Goal: Information Seeking & Learning: Learn about a topic

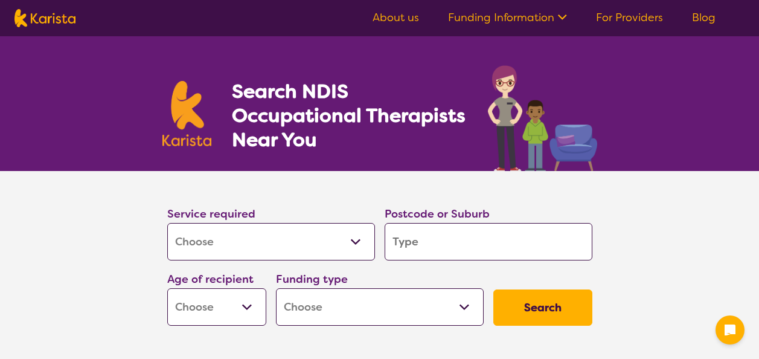
select select "[MEDICAL_DATA]"
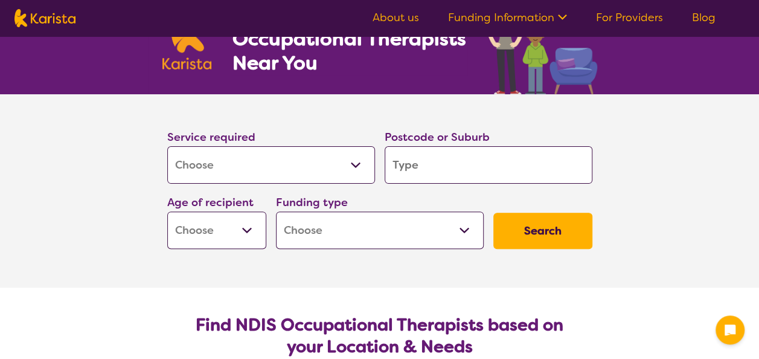
click at [446, 169] on input "search" at bounding box center [489, 164] width 208 height 37
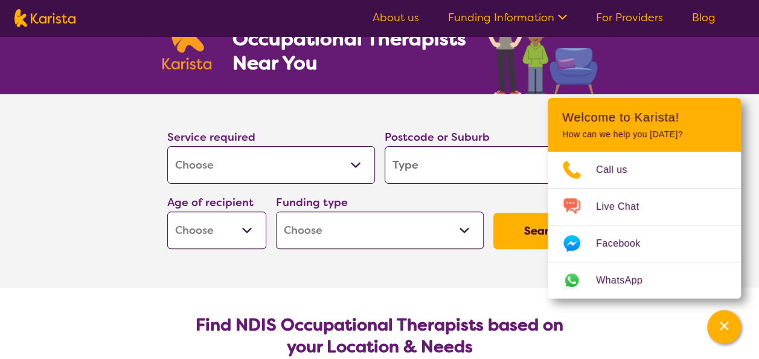
type input "2"
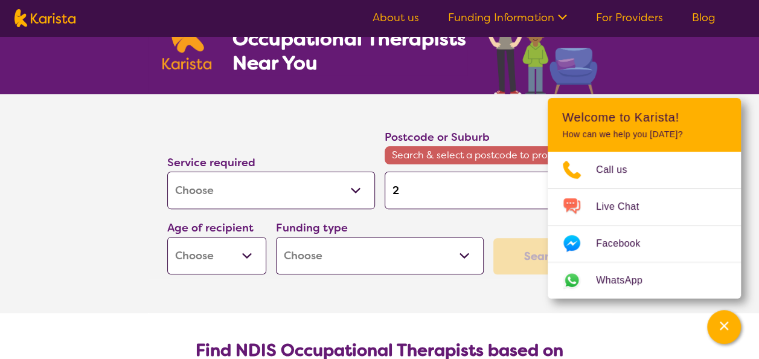
type input "22"
type input "221"
type input "2211"
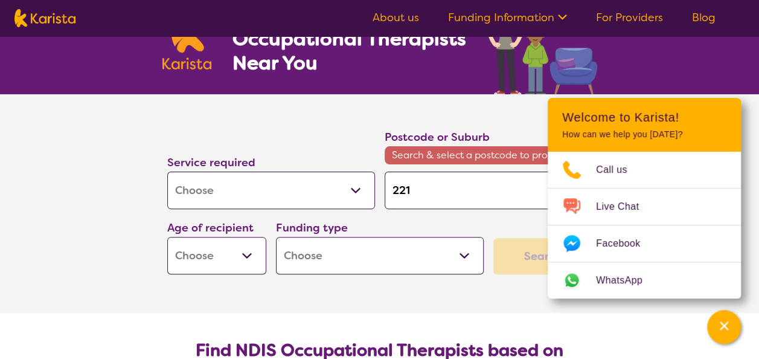
type input "2211"
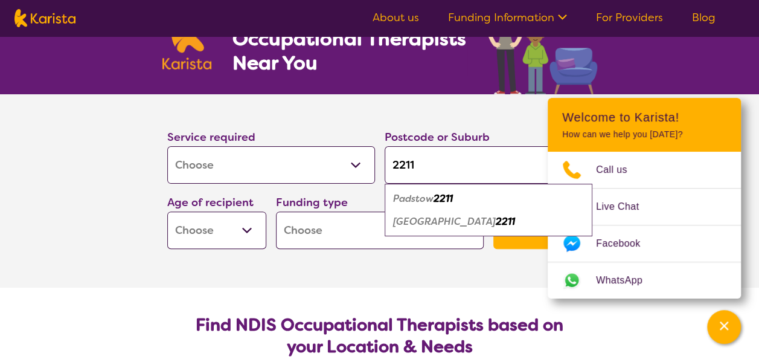
type input "2211"
click at [431, 195] on em "Padstow" at bounding box center [413, 198] width 40 height 13
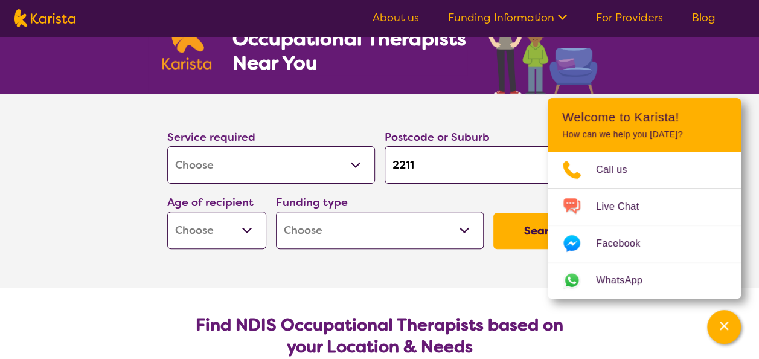
click at [239, 240] on select "Early Childhood - 0 to 9 Child - 10 to 11 Adolescent - 12 to 17 Adult - 18 to 6…" at bounding box center [216, 229] width 99 height 37
select select "AD"
click at [167, 211] on select "Early Childhood - 0 to 9 Child - 10 to 11 Adolescent - 12 to 17 Adult - 18 to 6…" at bounding box center [216, 229] width 99 height 37
select select "AD"
click at [335, 227] on select "Home Care Package (HCP) National Disability Insurance Scheme (NDIS) I don't know" at bounding box center [380, 229] width 208 height 37
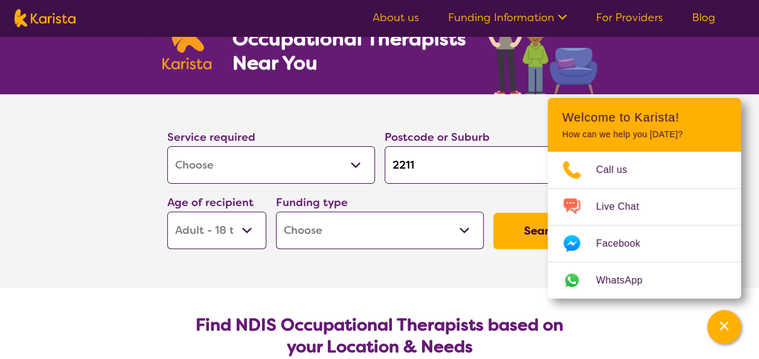
select select "NDIS"
click at [276, 211] on select "Home Care Package (HCP) National Disability Insurance Scheme (NDIS) I don't know" at bounding box center [380, 229] width 208 height 37
select select "NDIS"
click at [249, 152] on select "Allied Health Assistant Assessment ([MEDICAL_DATA] or [MEDICAL_DATA]) Behaviour…" at bounding box center [271, 164] width 208 height 37
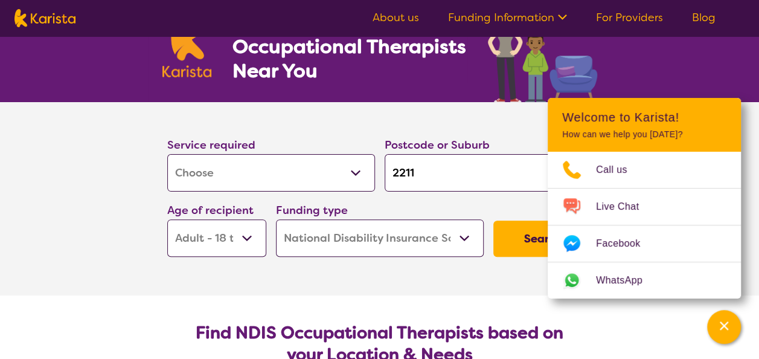
scroll to position [70, 0]
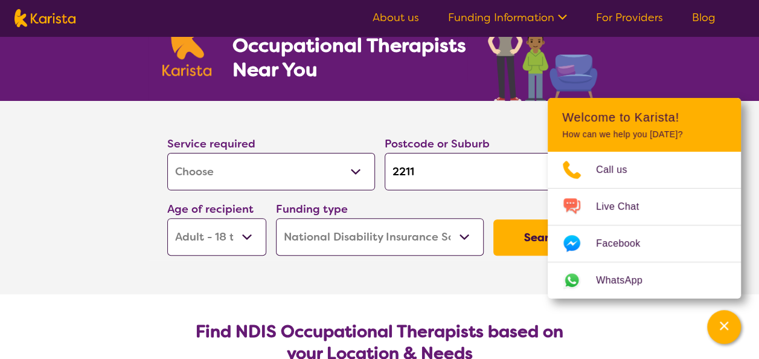
click at [528, 233] on button "Search" at bounding box center [543, 237] width 99 height 36
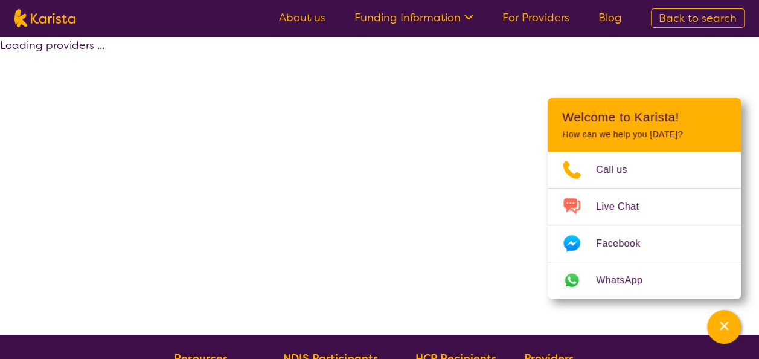
select select "by_score"
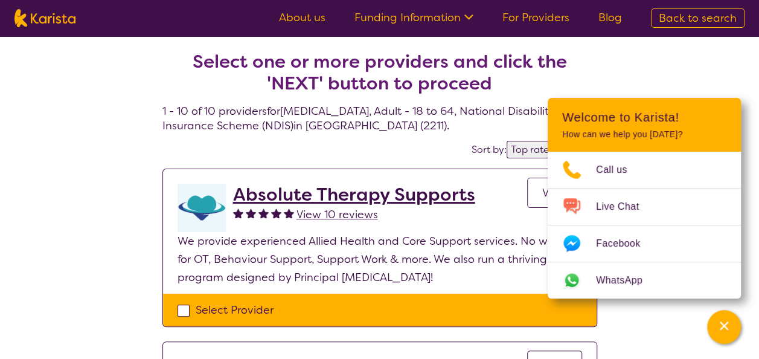
select select "[MEDICAL_DATA]"
select select "AD"
select select "NDIS"
select select "[MEDICAL_DATA]"
select select "AD"
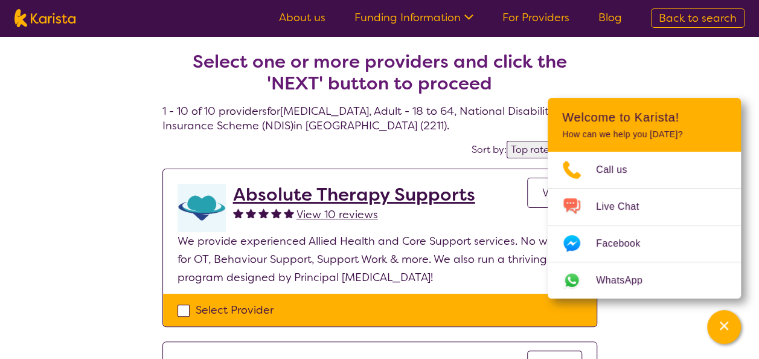
select select "NDIS"
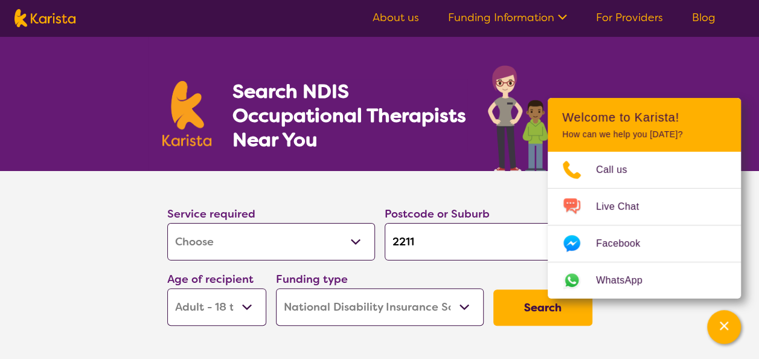
click at [378, 303] on select "Home Care Package (HCP) National Disability Insurance Scheme (NDIS) I don't know" at bounding box center [380, 306] width 208 height 37
select select "i-don-t-know"
click at [276, 288] on select "Home Care Package (HCP) National Disability Insurance Scheme (NDIS) I don't know" at bounding box center [380, 306] width 208 height 37
select select "i-don-t-know"
click at [539, 319] on button "Search" at bounding box center [543, 307] width 99 height 36
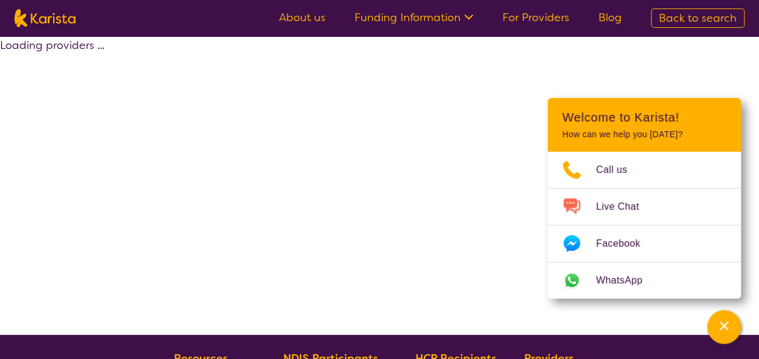
select select "[MEDICAL_DATA]"
select select "AD"
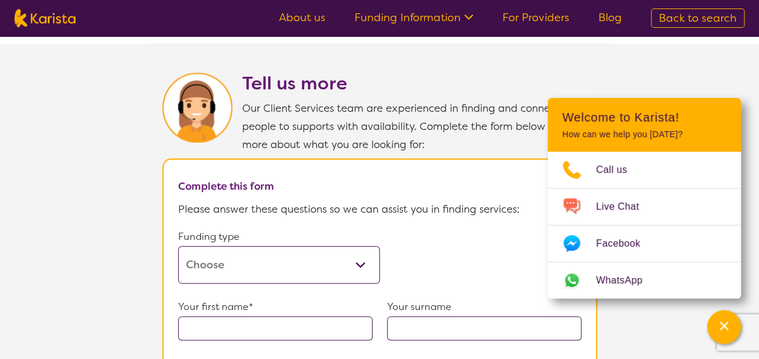
scroll to position [583, 0]
click at [295, 263] on select "Home Care Package (HCP) Home Care Package - Level 1 Home Care Package - Level 2…" at bounding box center [279, 263] width 202 height 37
select select "i-don-t-know"
click at [178, 245] on select "Home Care Package (HCP) Home Care Package - Level 1 Home Care Package - Level 2…" at bounding box center [279, 263] width 202 height 37
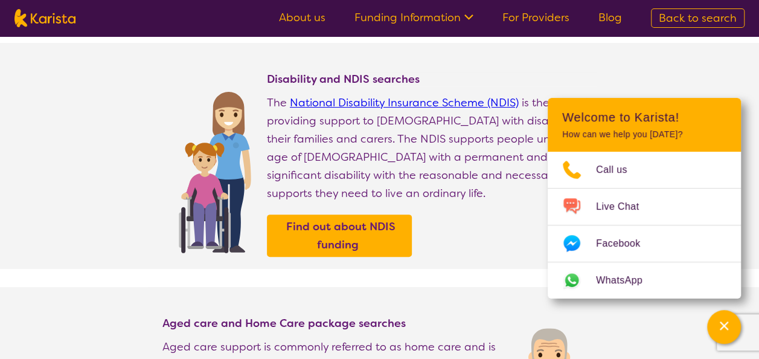
scroll to position [43, 0]
